Goal: Information Seeking & Learning: Learn about a topic

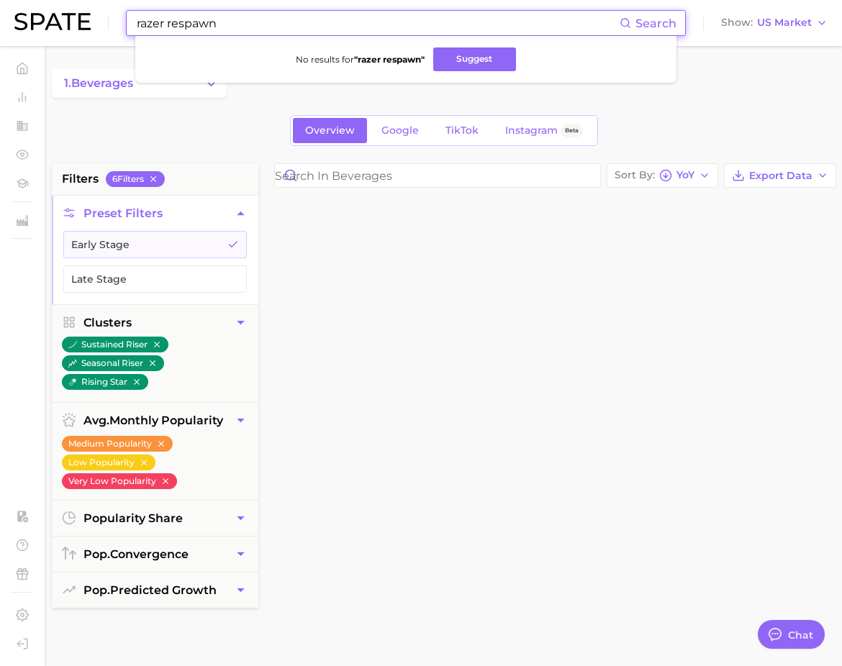
scroll to position [5595, 0]
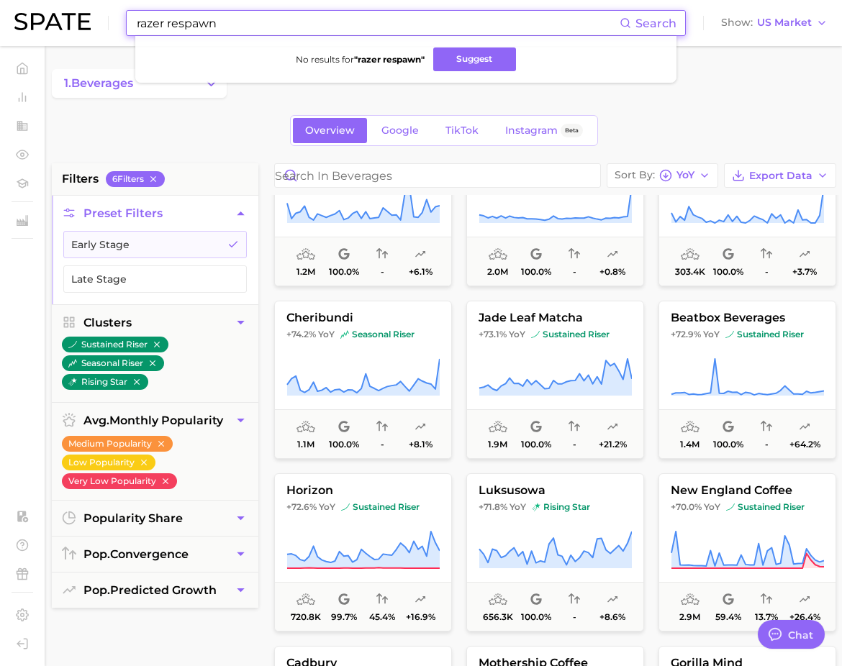
drag, startPoint x: 547, startPoint y: 22, endPoint x: 106, endPoint y: 19, distance: 440.2
click at [106, 19] on div "razer respawn Search No results for " razer respawn " Suggest Show US Market" at bounding box center [420, 23] width 813 height 46
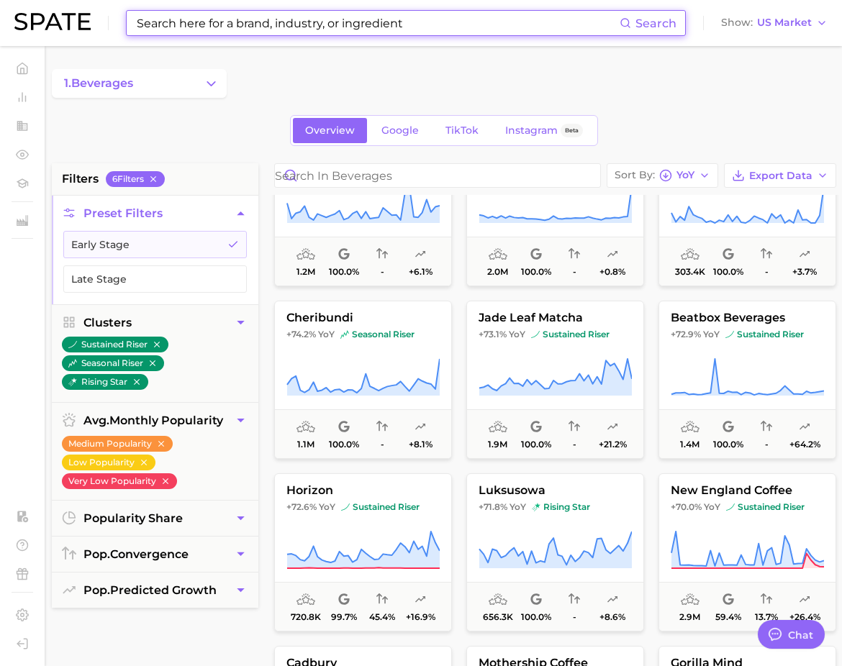
click at [194, 22] on input at bounding box center [377, 23] width 484 height 24
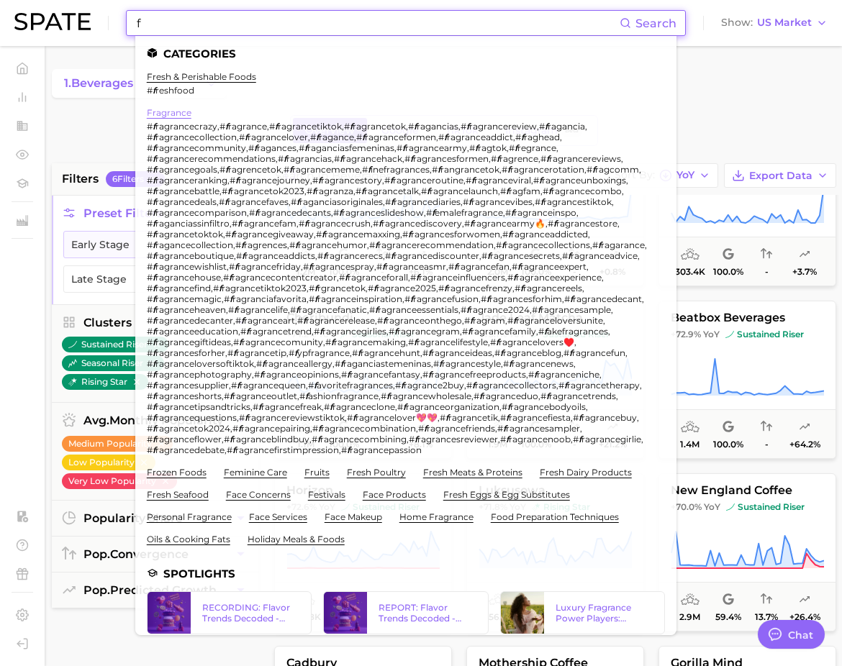
type input "f"
click at [170, 107] on link "fragrance" at bounding box center [169, 112] width 45 height 11
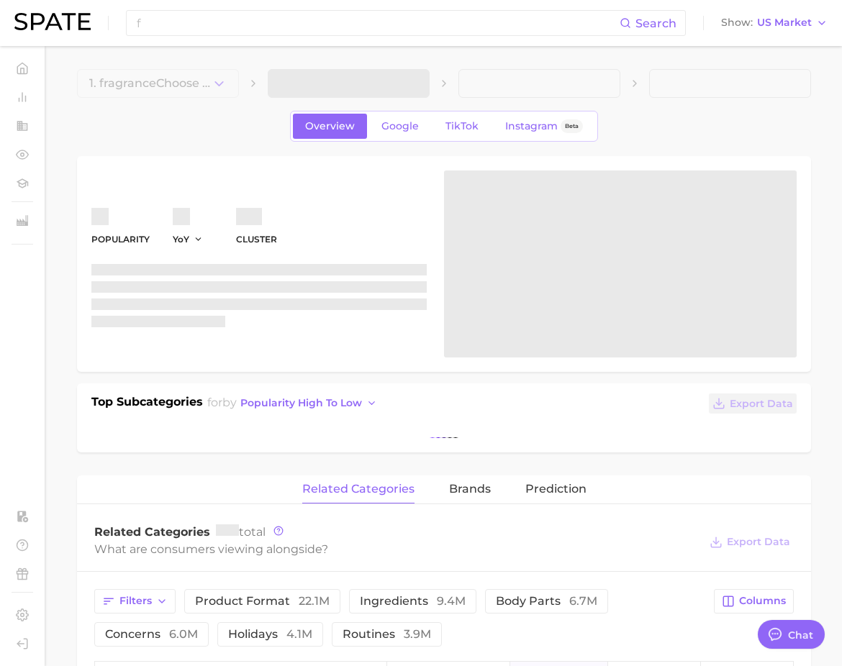
type textarea "x"
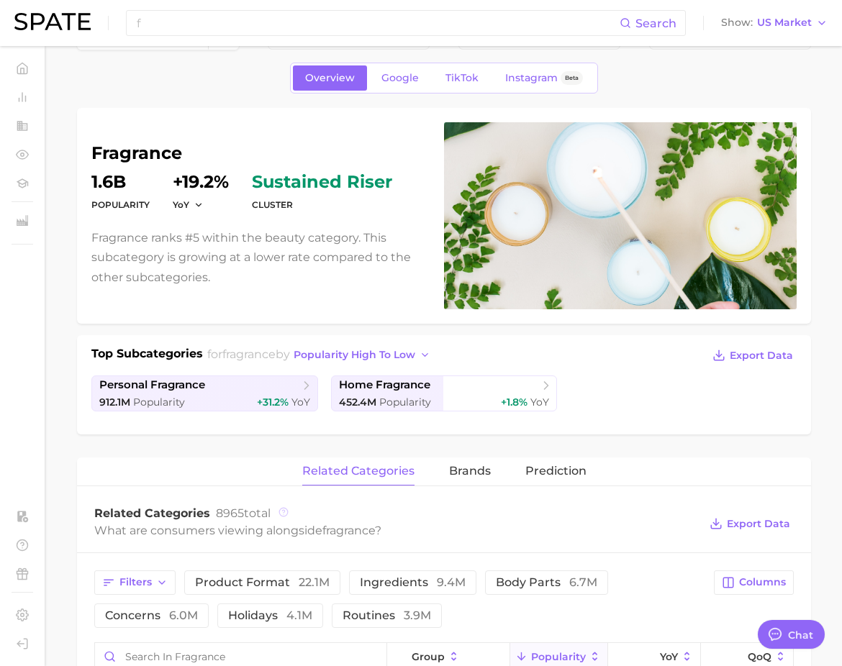
scroll to position [47, 0]
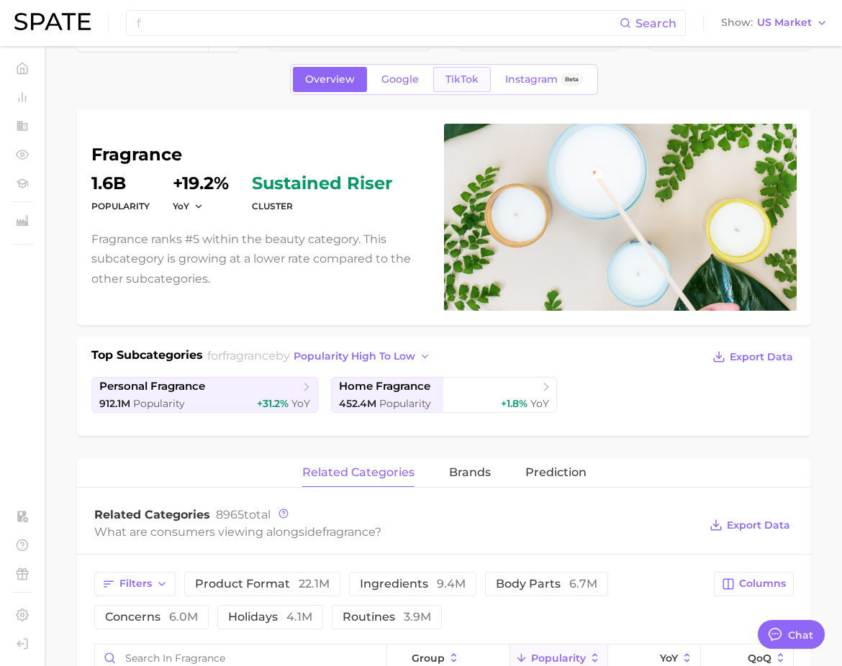
click at [440, 86] on link "TikTok" at bounding box center [462, 79] width 58 height 25
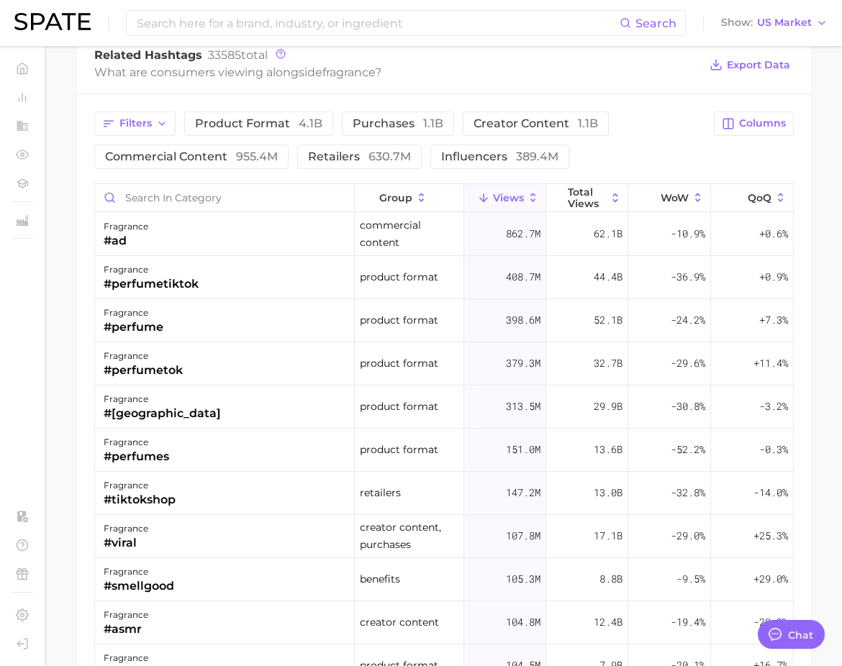
scroll to position [1064, 0]
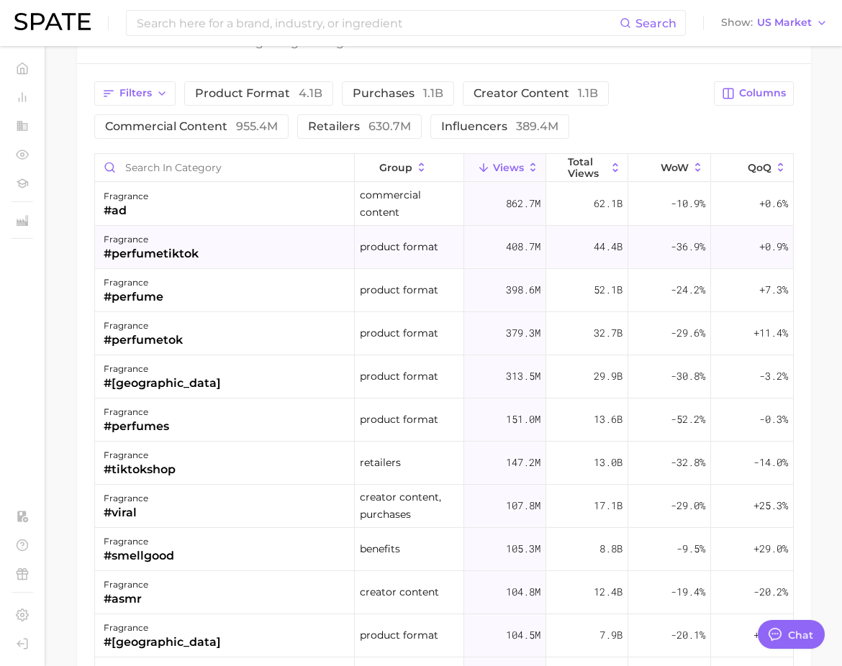
click at [113, 240] on div "fragrance" at bounding box center [151, 239] width 95 height 17
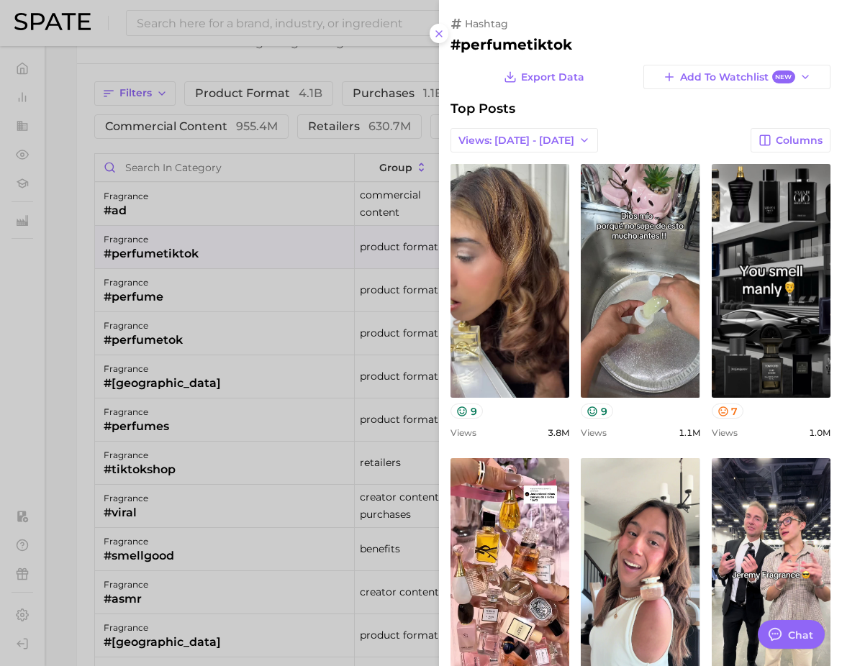
scroll to position [0, 0]
click at [542, 43] on h2 "#perfumetiktok" at bounding box center [640, 44] width 380 height 17
click at [457, 45] on h2 "#perfumetiktok" at bounding box center [640, 44] width 380 height 17
click at [203, 70] on div at bounding box center [421, 333] width 842 height 666
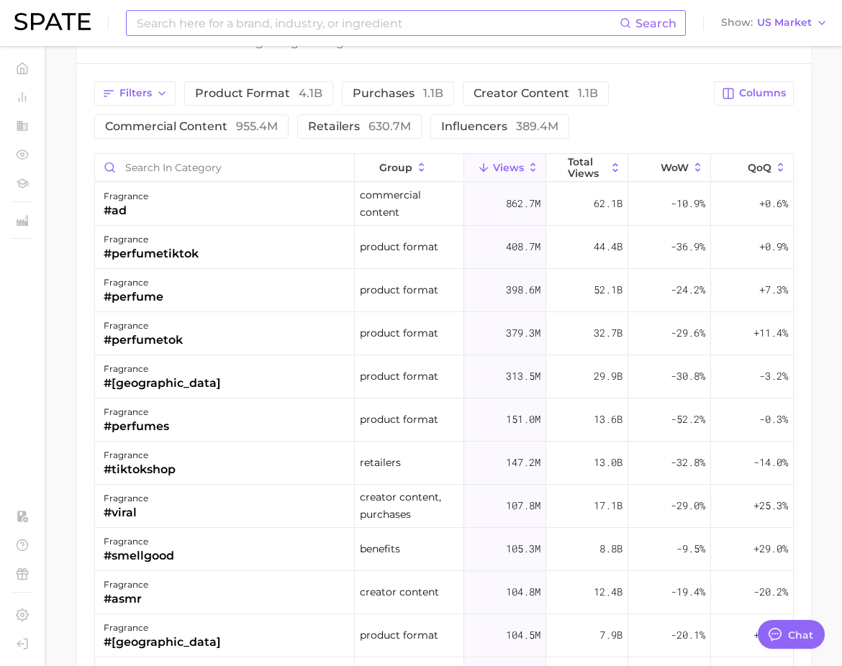
click at [188, 30] on input at bounding box center [377, 23] width 484 height 24
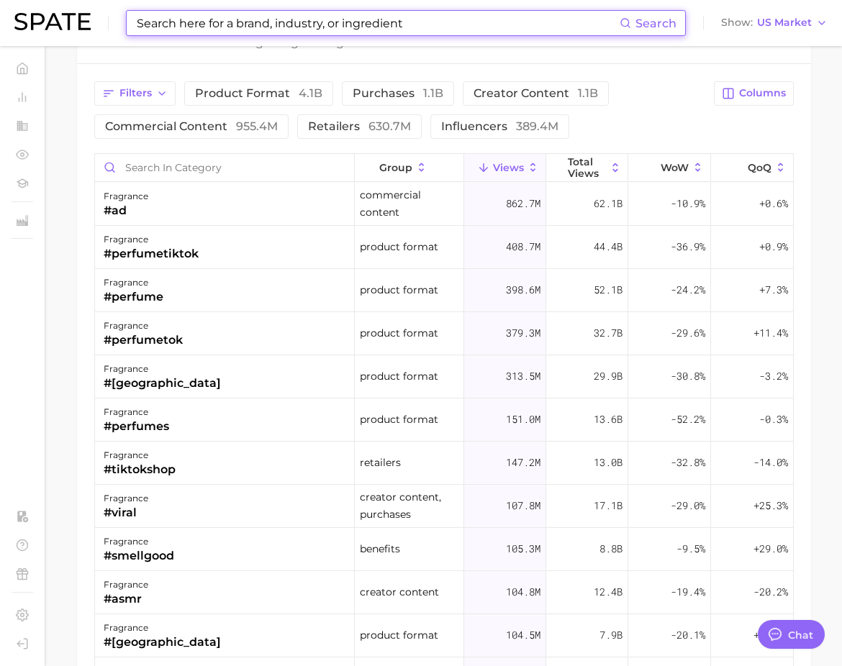
click at [194, 24] on input at bounding box center [377, 23] width 484 height 24
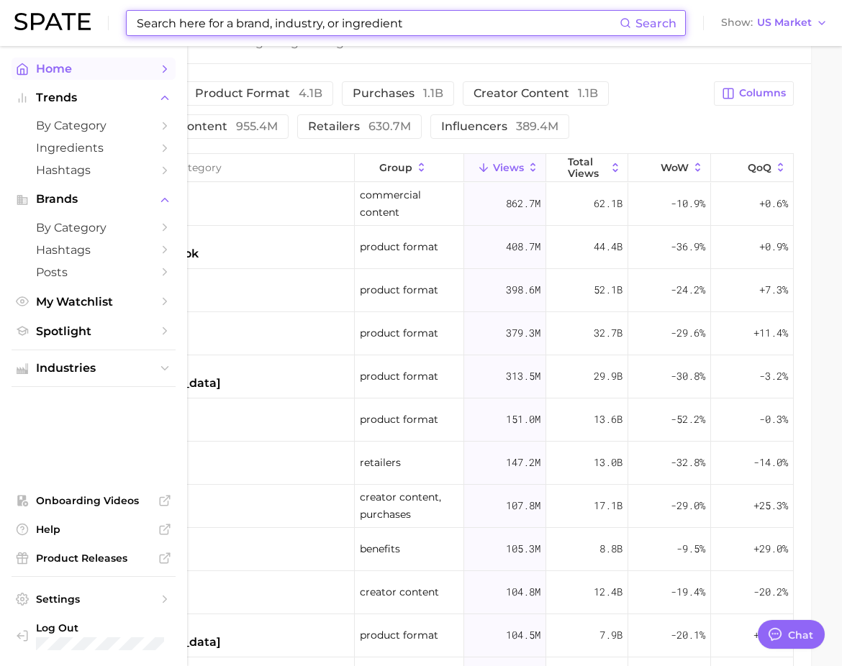
click at [31, 73] on link "Home" at bounding box center [94, 69] width 164 height 22
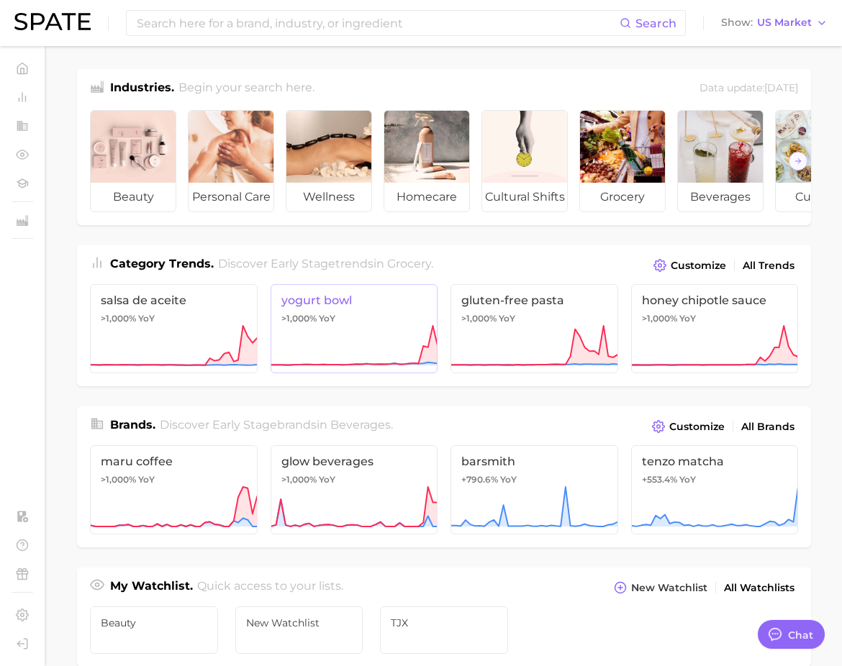
click at [309, 313] on span ">1,000%" at bounding box center [298, 318] width 35 height 11
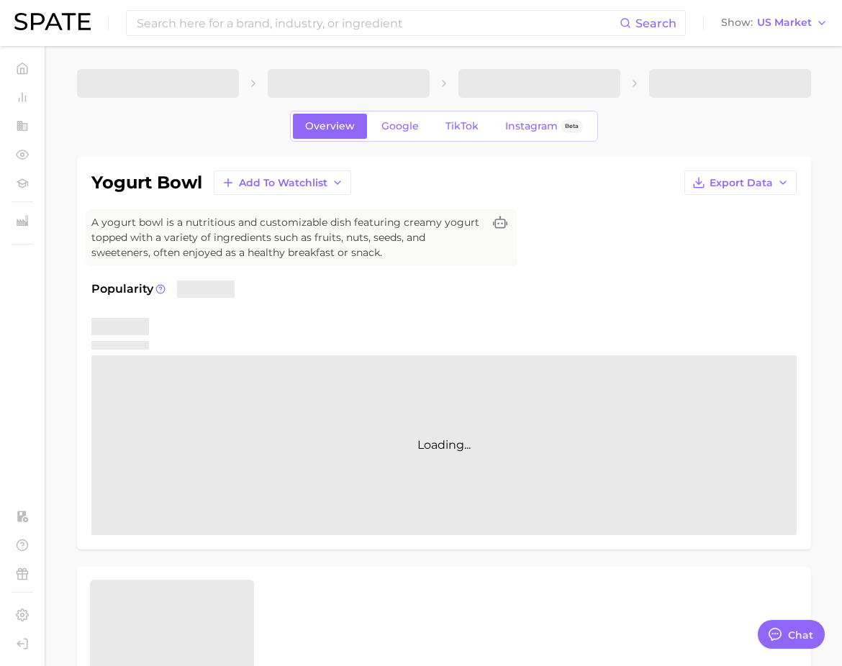
type textarea "x"
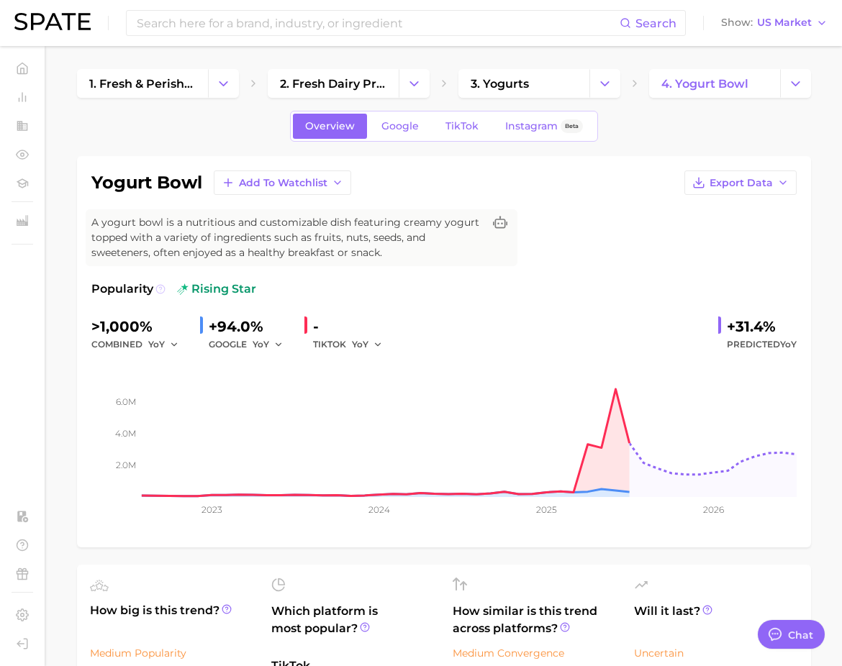
click at [161, 289] on icon at bounding box center [160, 289] width 10 height 10
click at [161, 291] on icon at bounding box center [160, 289] width 10 height 10
click at [771, 341] on span "Predicted YoY" at bounding box center [761, 344] width 70 height 17
click at [496, 221] on icon at bounding box center [500, 223] width 14 height 14
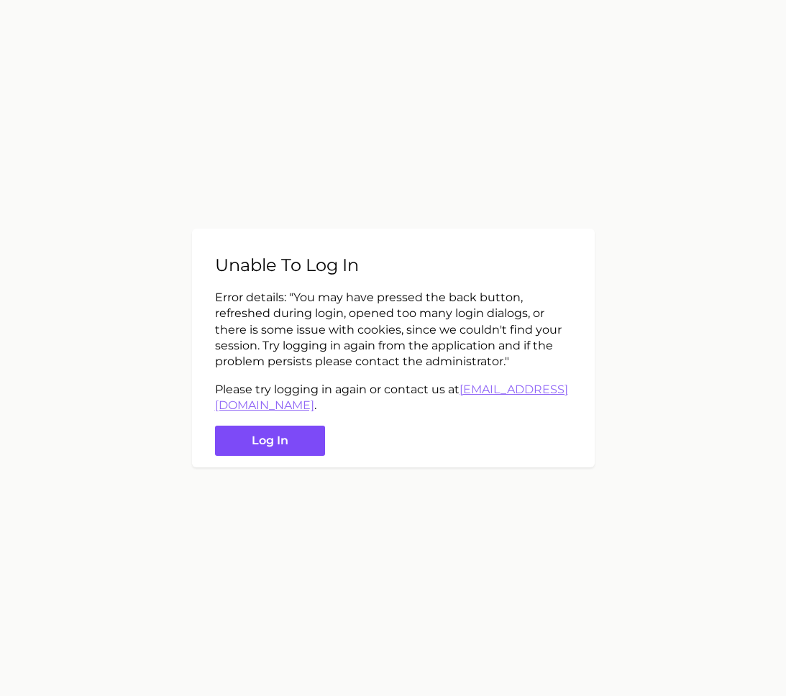
click at [280, 448] on button "Log in" at bounding box center [270, 441] width 110 height 31
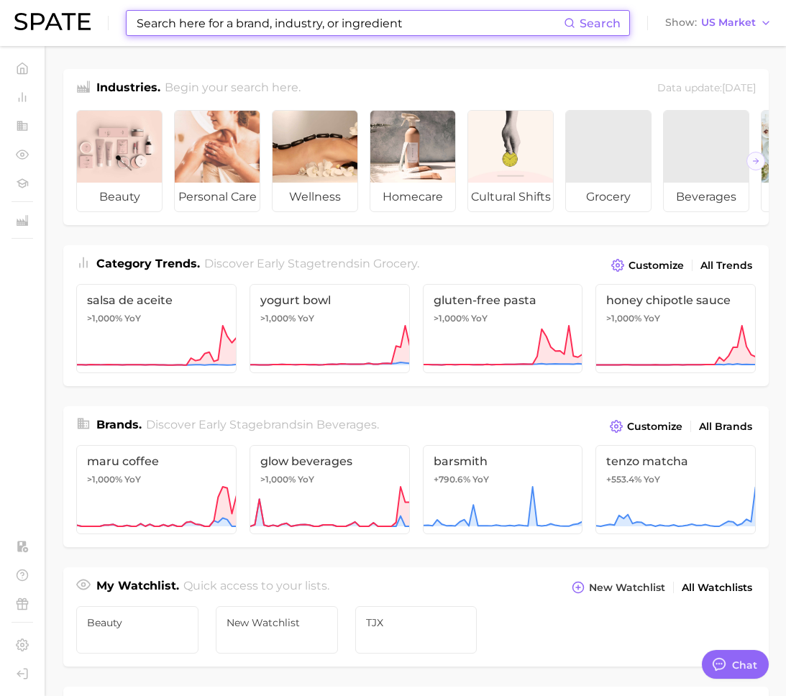
click at [159, 27] on input at bounding box center [349, 23] width 429 height 24
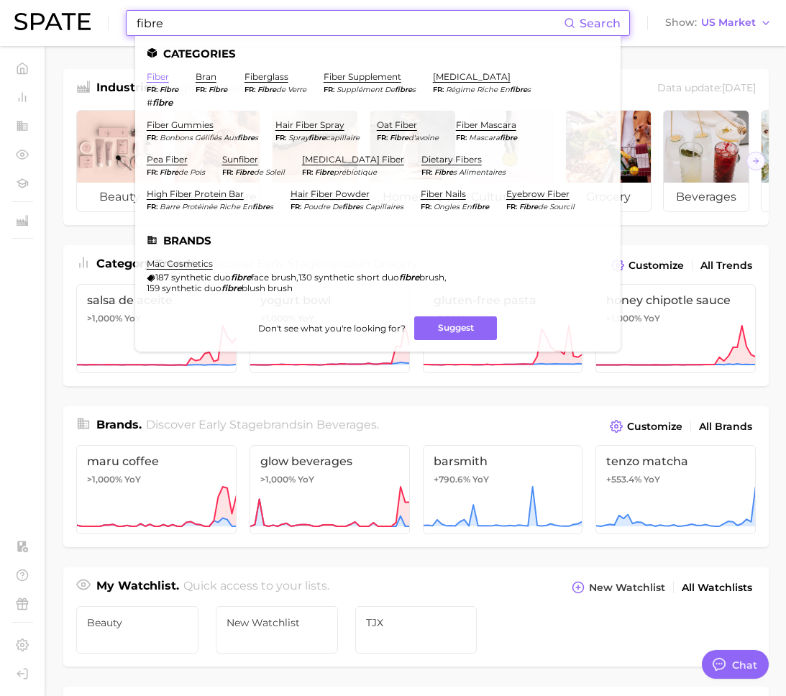
type input "fibre"
click at [159, 76] on link "fiber" at bounding box center [158, 76] width 22 height 11
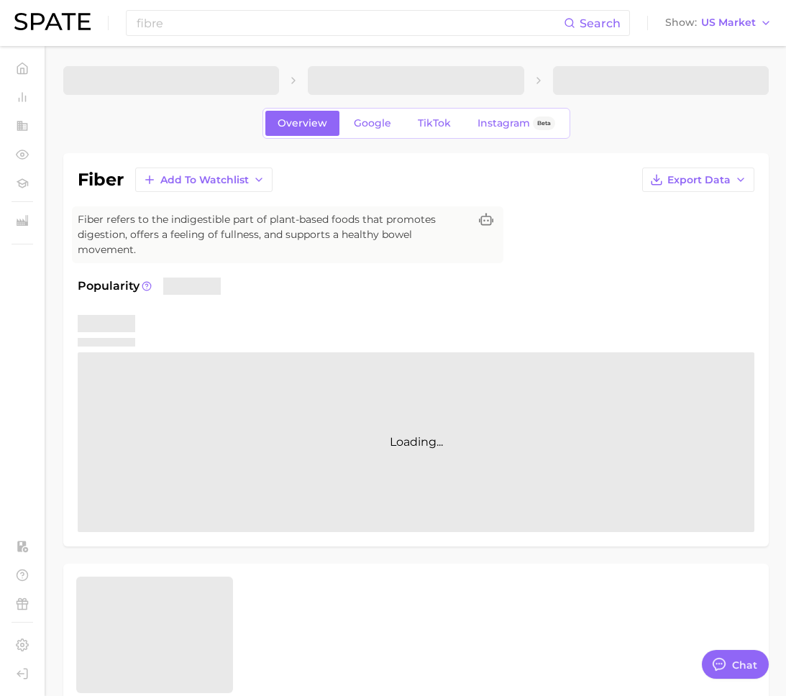
scroll to position [5, 0]
type textarea "x"
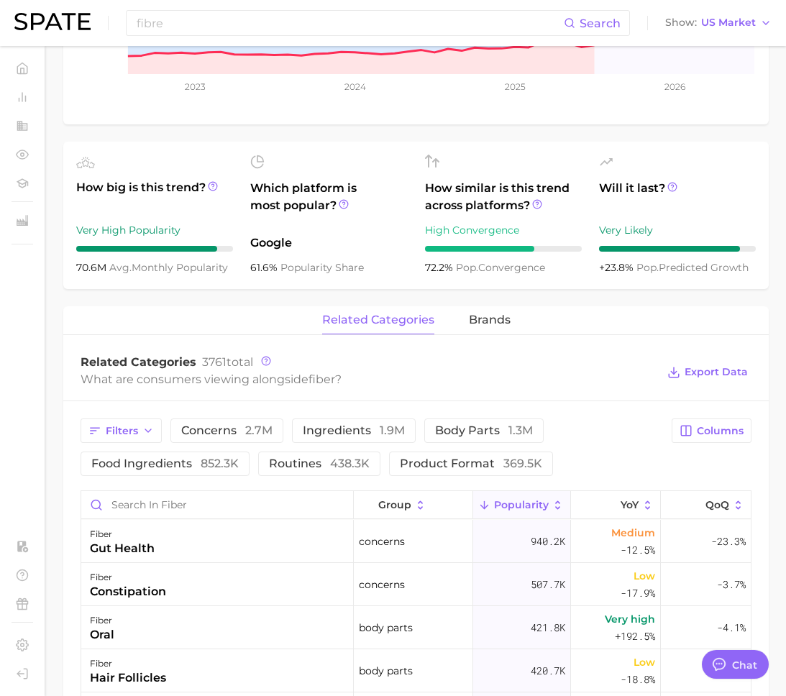
scroll to position [459, 0]
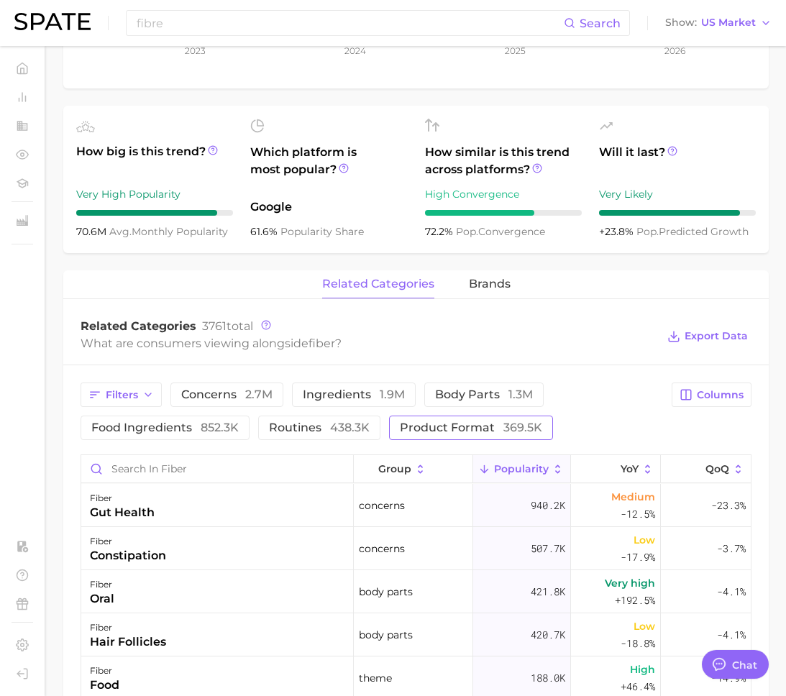
click at [411, 425] on span "product format 369.5k" at bounding box center [471, 428] width 142 height 12
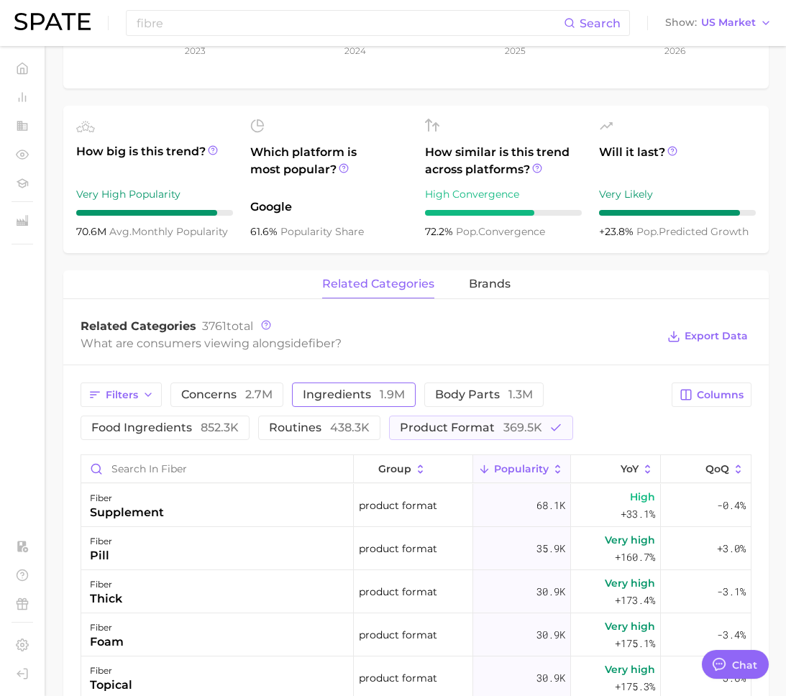
click at [337, 401] on span "ingredients 1.9m" at bounding box center [354, 395] width 102 height 12
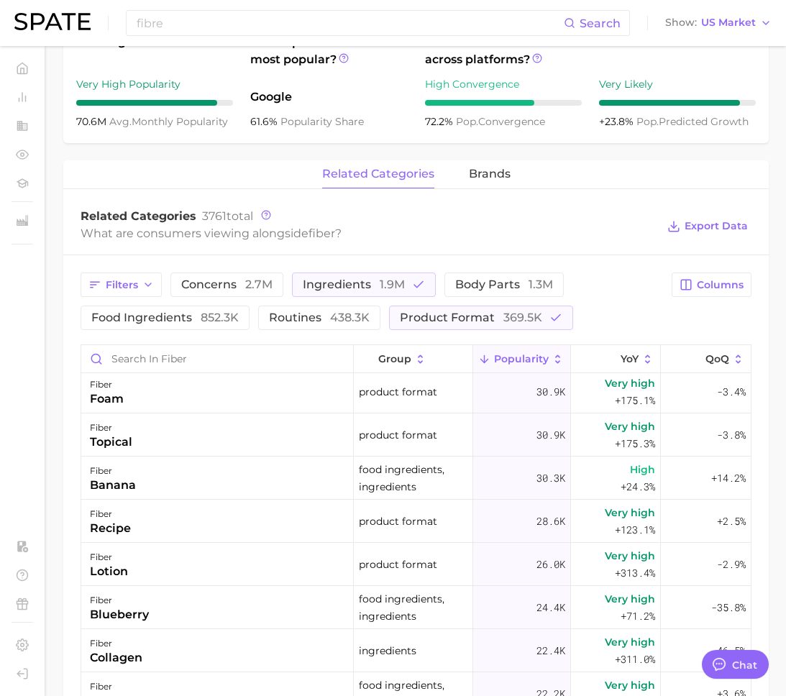
scroll to position [721, 0]
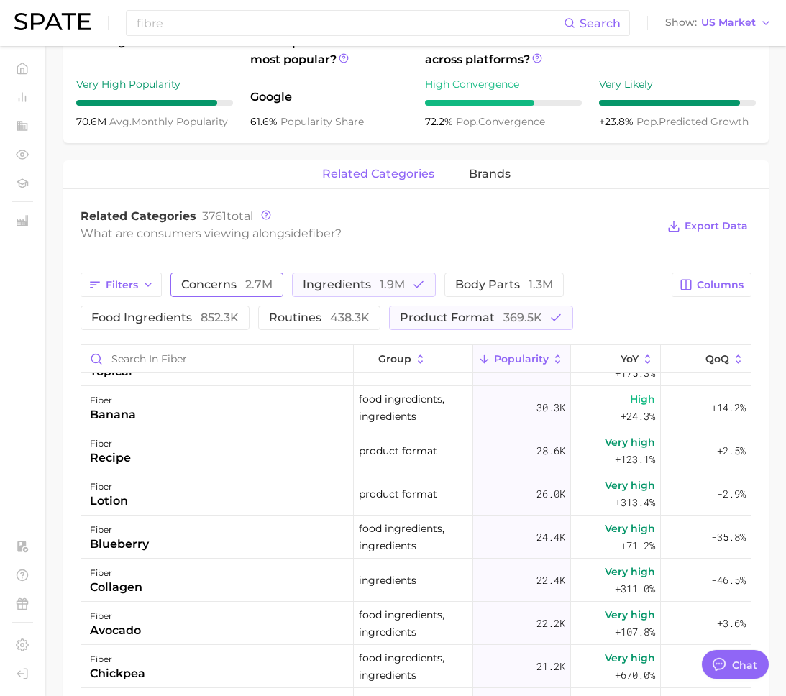
click at [245, 282] on span "2.7m" at bounding box center [258, 285] width 27 height 14
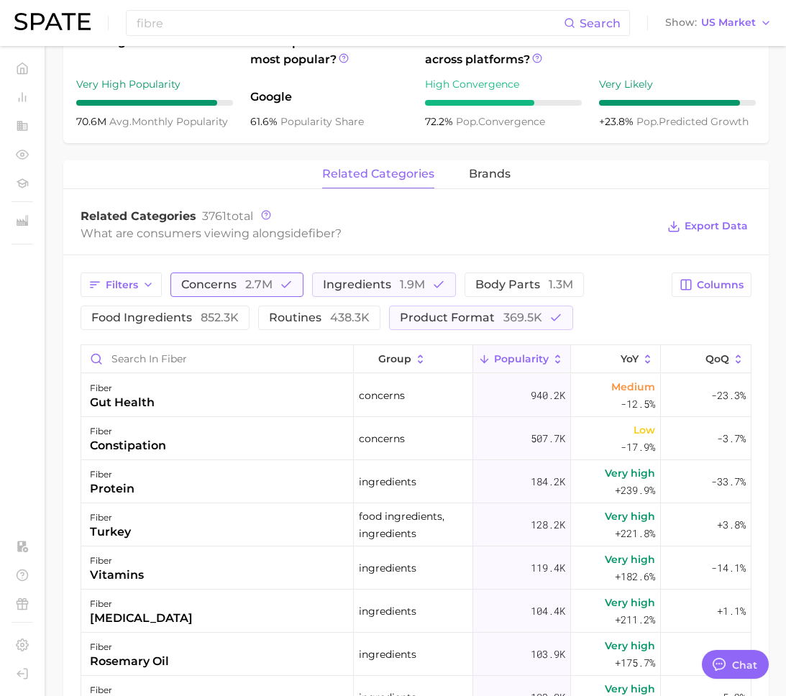
click at [213, 288] on span "concerns 2.7m" at bounding box center [226, 285] width 91 height 12
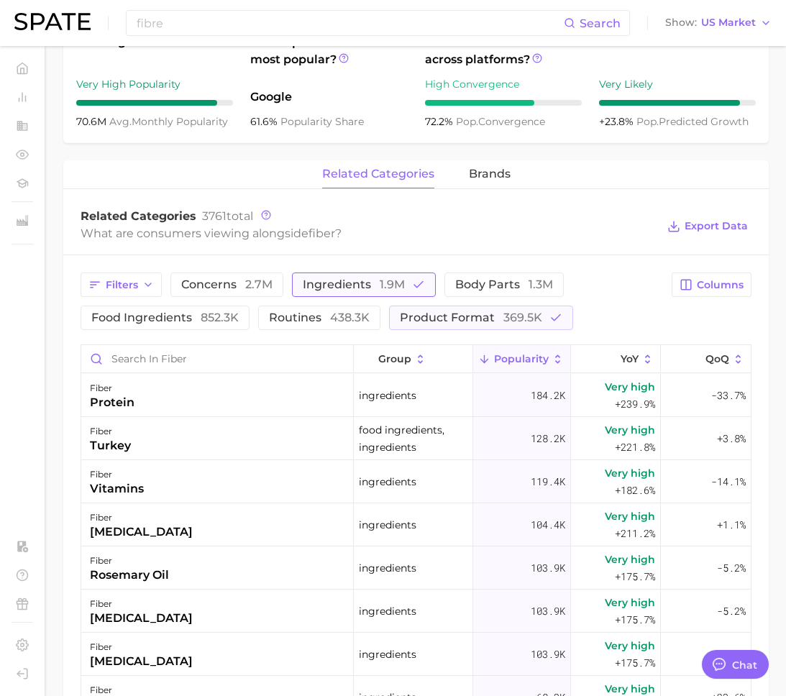
click at [313, 286] on span "ingredients 1.9m" at bounding box center [354, 285] width 102 height 12
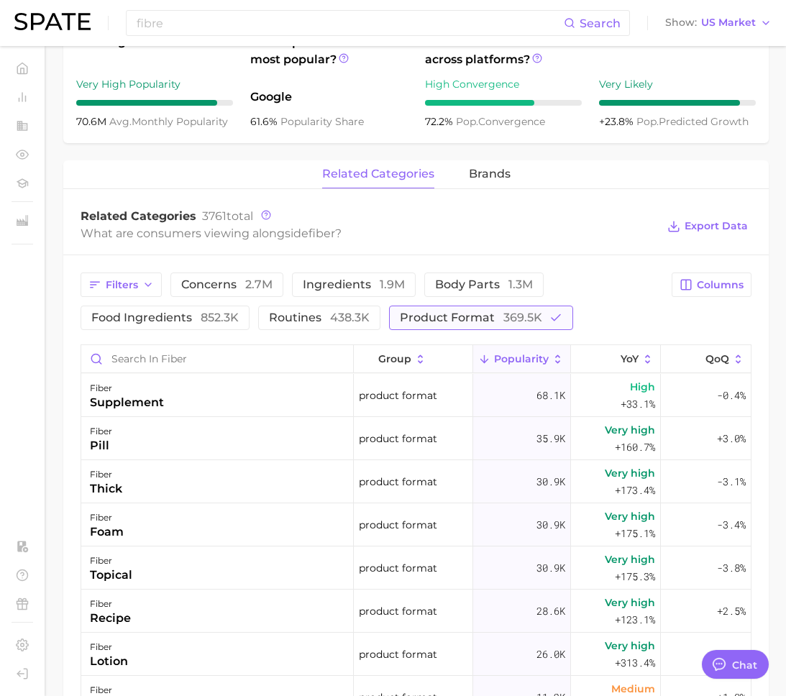
click at [465, 314] on span "product format 369.5k" at bounding box center [471, 318] width 142 height 12
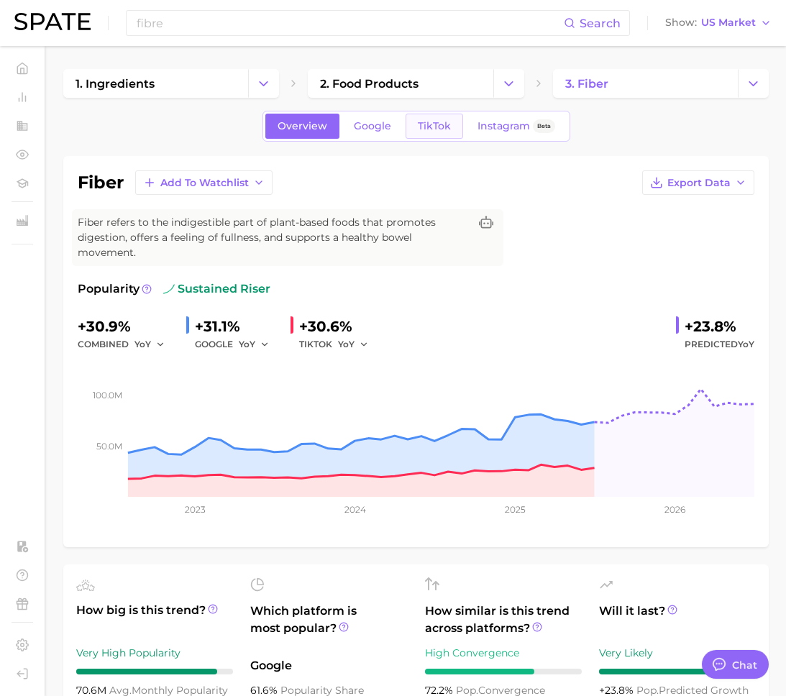
click at [426, 117] on link "TikTok" at bounding box center [435, 126] width 58 height 25
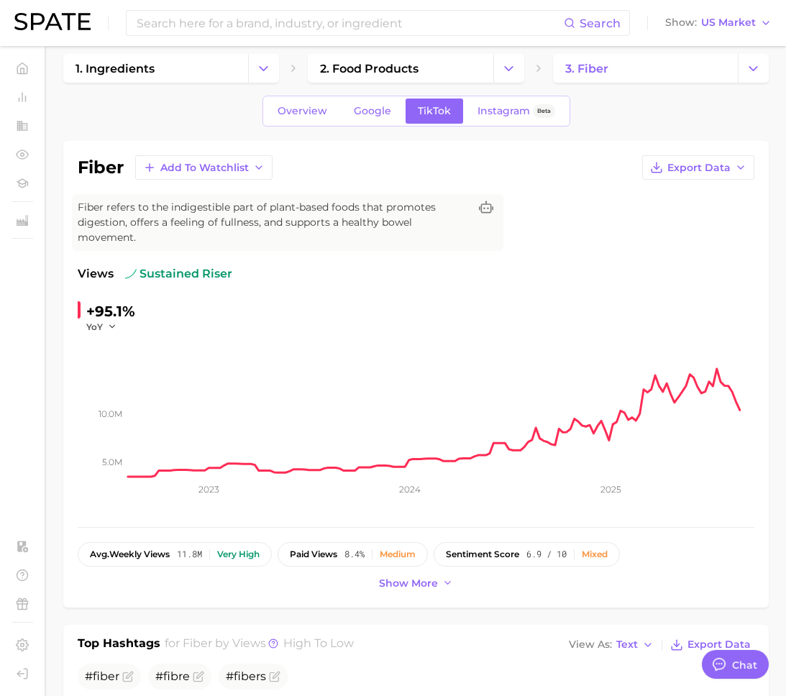
scroll to position [18, 0]
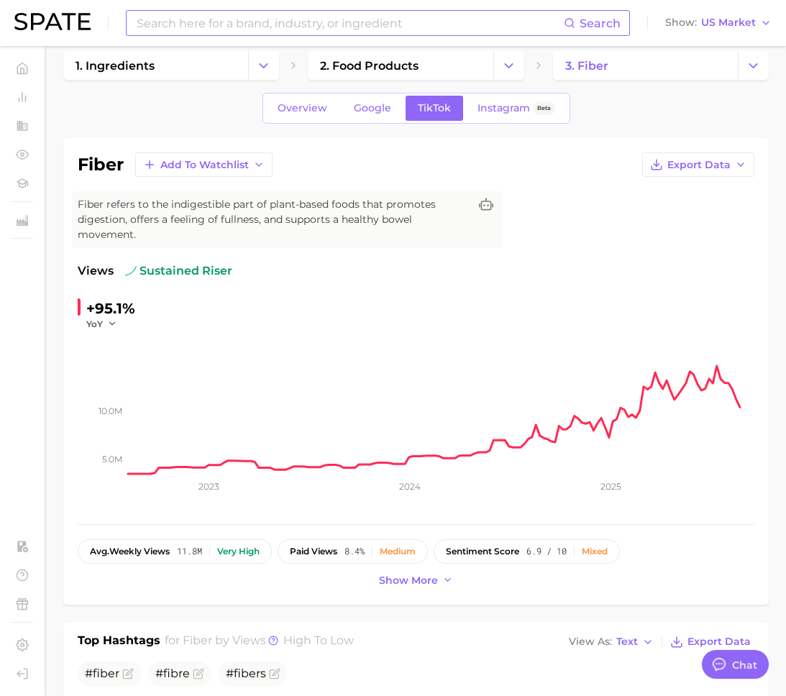
click at [168, 23] on input at bounding box center [349, 23] width 429 height 24
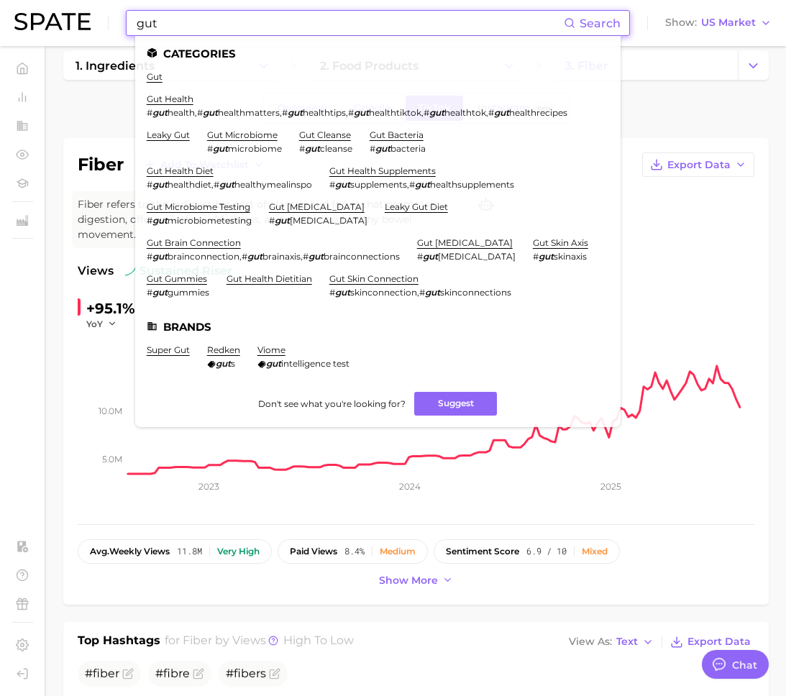
type input "gut"
drag, startPoint x: 581, startPoint y: 111, endPoint x: 141, endPoint y: 109, distance: 440.2
click at [141, 109] on ul "Categories gut gut health # gut health , # gut healthmatters , # gut healthtips…" at bounding box center [378, 231] width 486 height 391
copy div "# gut health , # gut healthmatters , # gut healthtips , # gut healthtiktok , # …"
click at [185, 96] on link "gut health" at bounding box center [170, 99] width 47 height 11
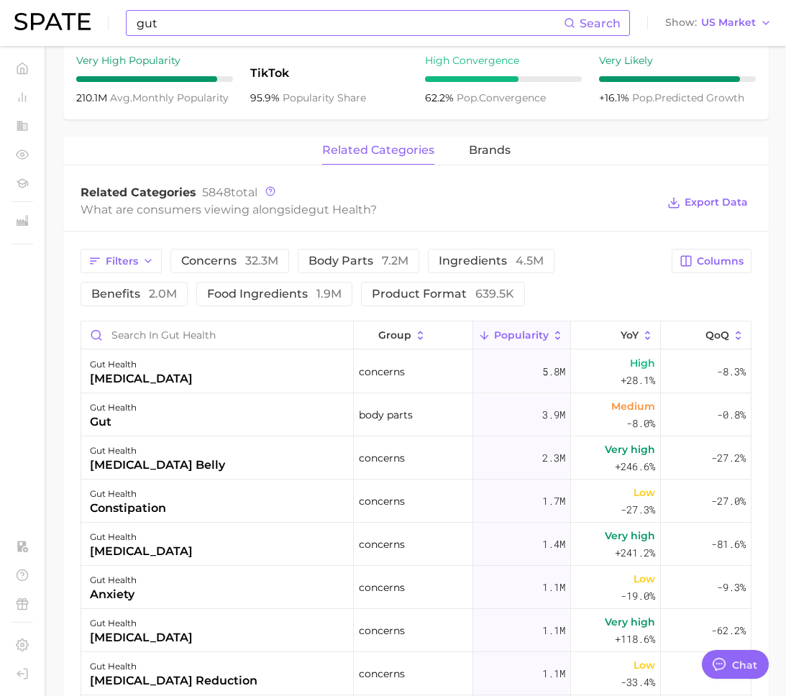
scroll to position [753, 0]
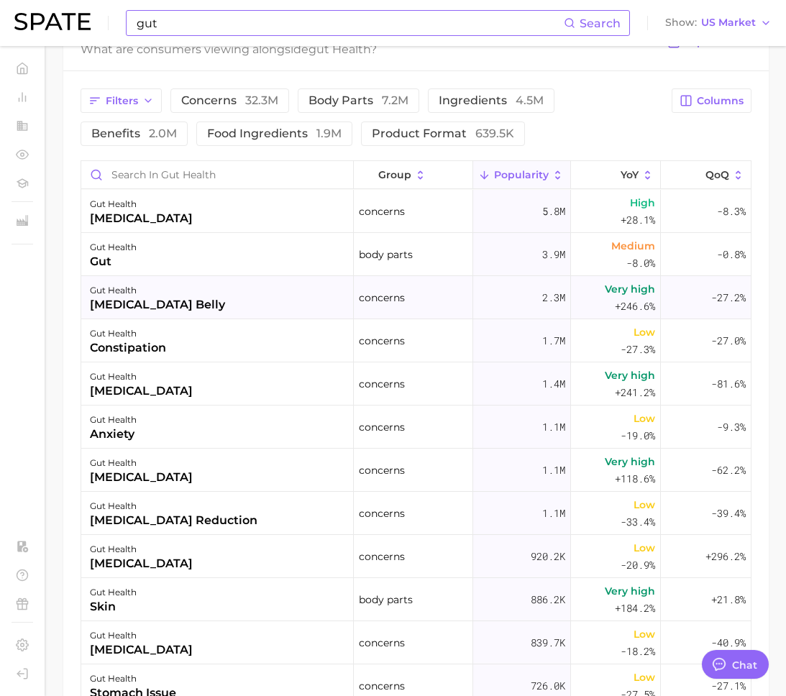
click at [236, 299] on div "gut health [MEDICAL_DATA] belly" at bounding box center [217, 297] width 273 height 43
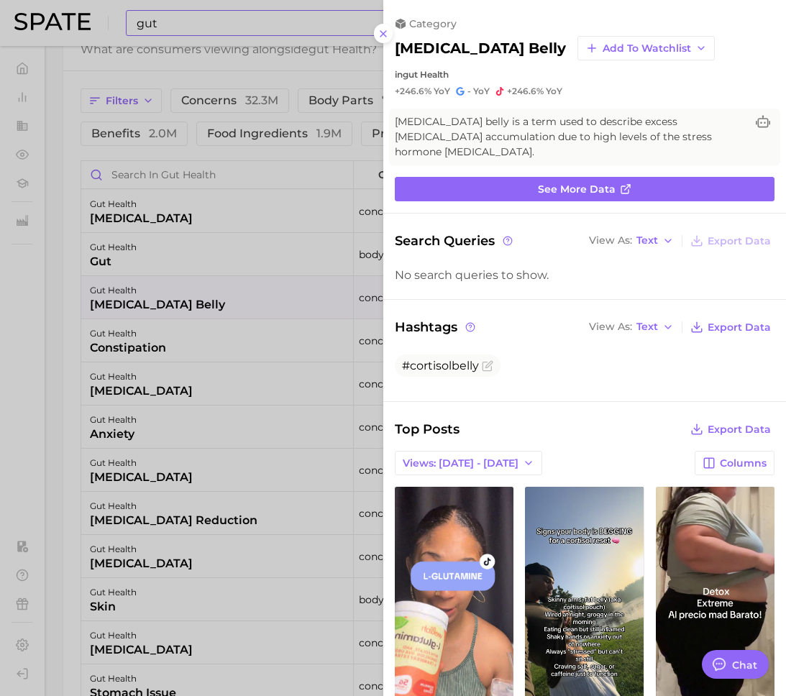
scroll to position [0, 0]
click at [197, 565] on div at bounding box center [393, 348] width 786 height 696
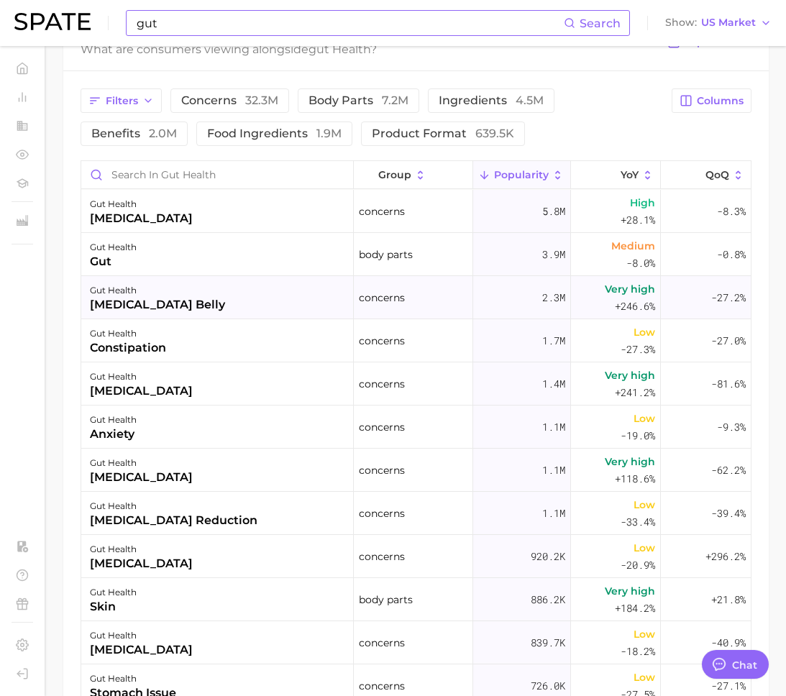
click at [155, 293] on div "gut health" at bounding box center [157, 290] width 135 height 17
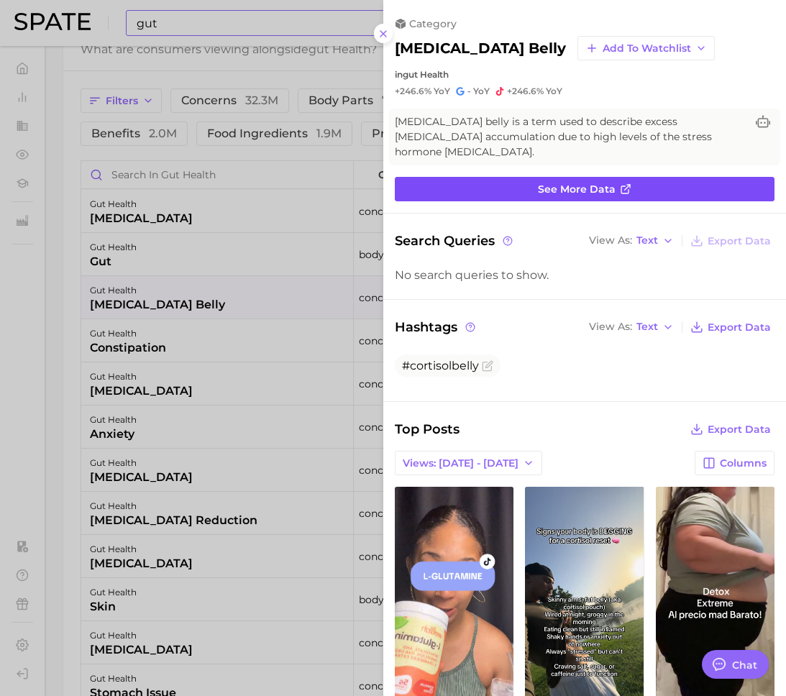
click at [524, 177] on link "See more data" at bounding box center [585, 189] width 380 height 24
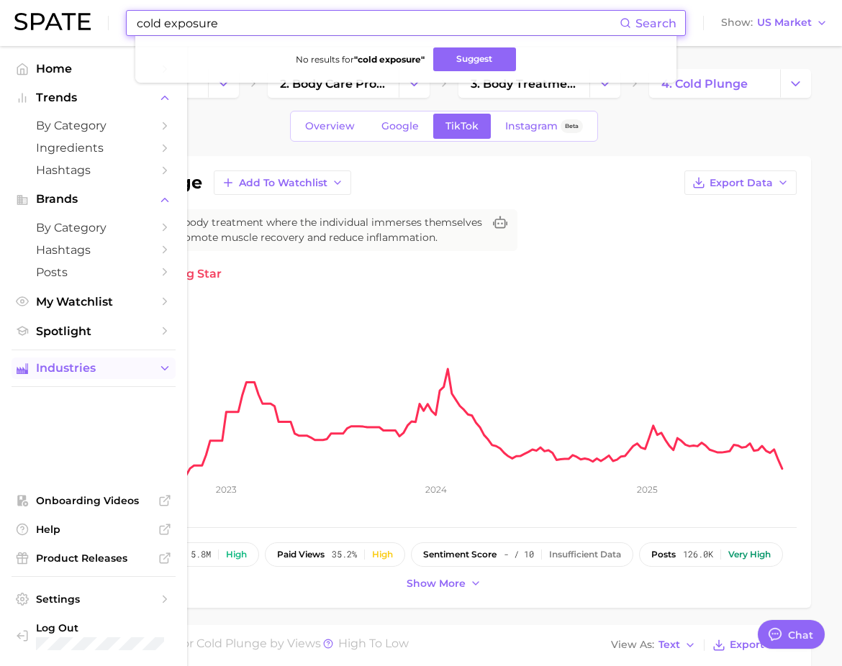
click at [143, 363] on span "Industries" at bounding box center [93, 368] width 115 height 13
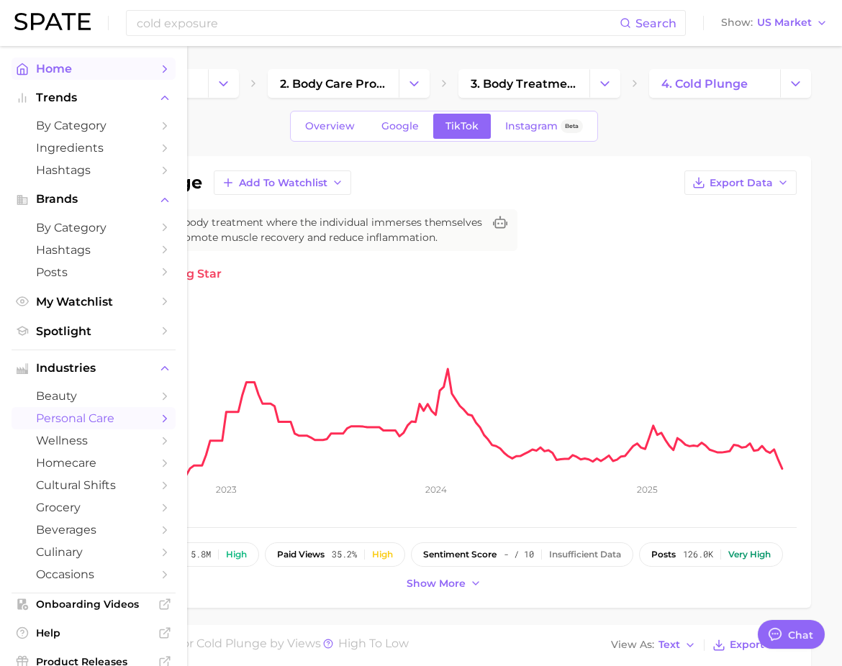
click at [124, 74] on span "Home" at bounding box center [93, 69] width 115 height 14
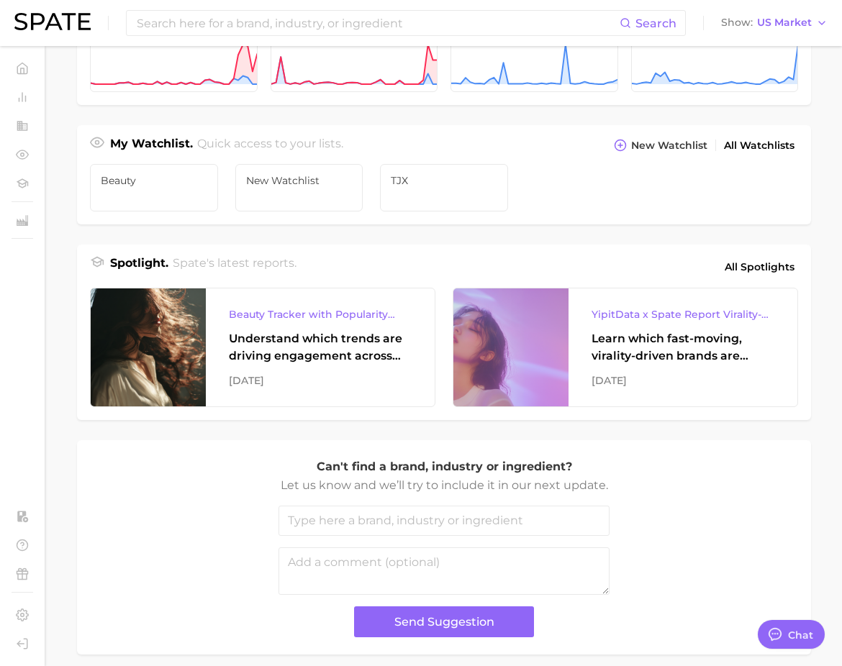
scroll to position [503, 0]
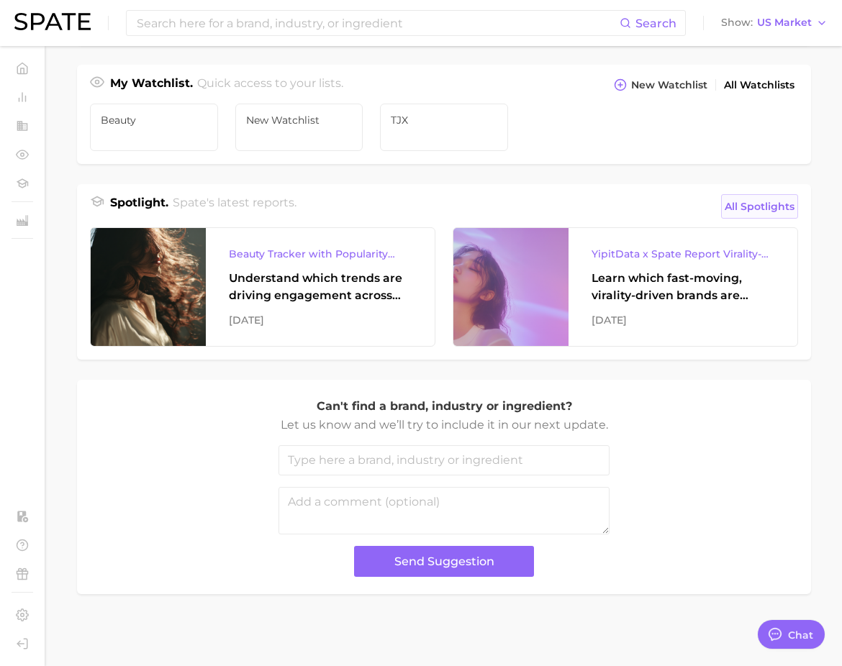
click at [759, 210] on span "All Spotlights" at bounding box center [759, 206] width 70 height 17
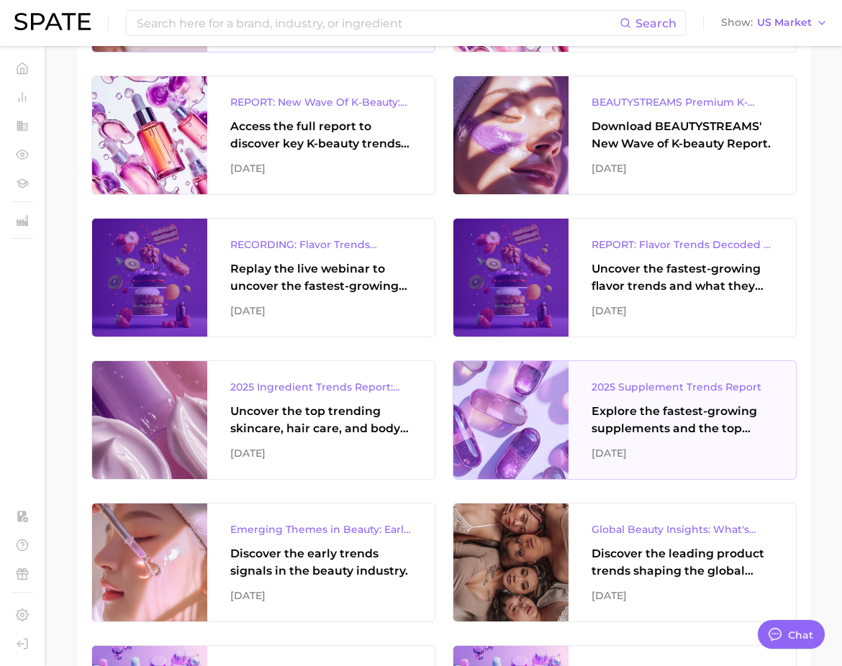
scroll to position [510, 0]
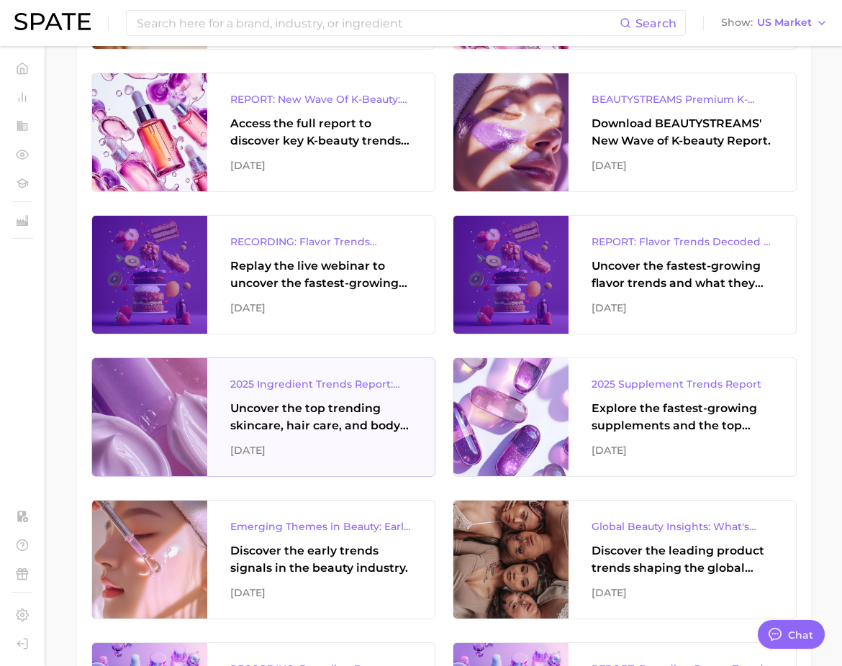
click at [309, 385] on div "2025 Ingredient Trends Report: The Ingredients Defining Beauty in 2025" at bounding box center [320, 383] width 181 height 17
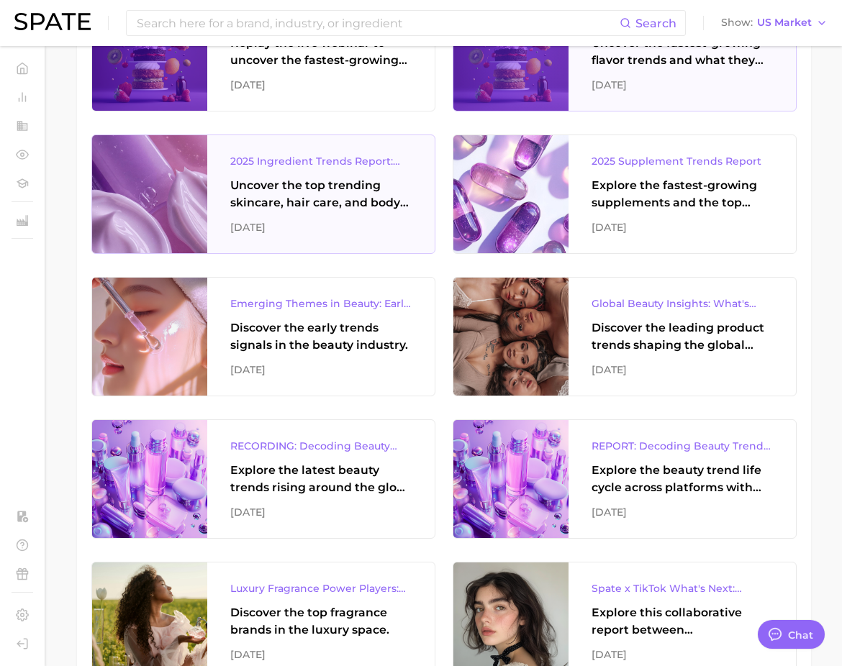
scroll to position [735, 0]
